Goal: Find specific page/section: Find specific page/section

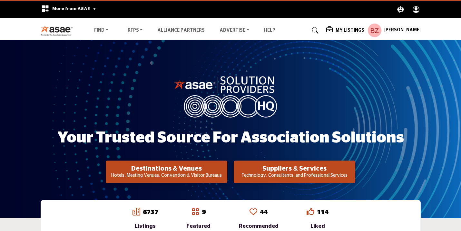
click at [226, 175] on p "Technology, Consultants, and Professional Services" at bounding box center [167, 175] width 118 height 6
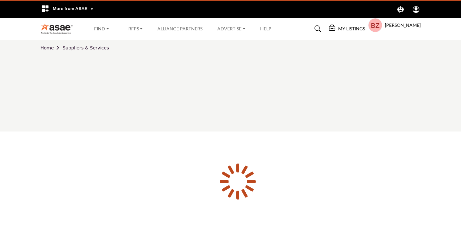
click at [0, 0] on div at bounding box center [0, 0] width 0 height 0
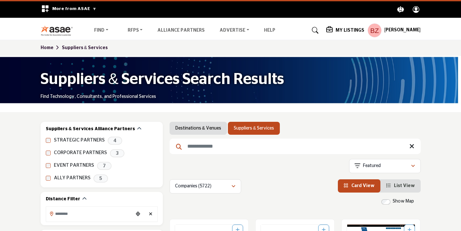
click at [354, 29] on h5 "My Listings" at bounding box center [350, 30] width 29 height 6
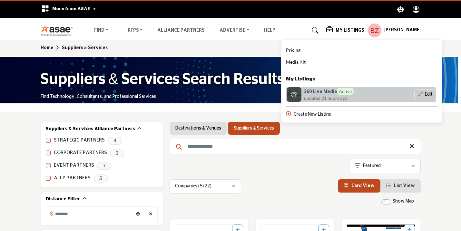
click at [328, 89] on h6 "360 Live Media Active" at bounding box center [329, 91] width 50 height 7
